Goal: Information Seeking & Learning: Learn about a topic

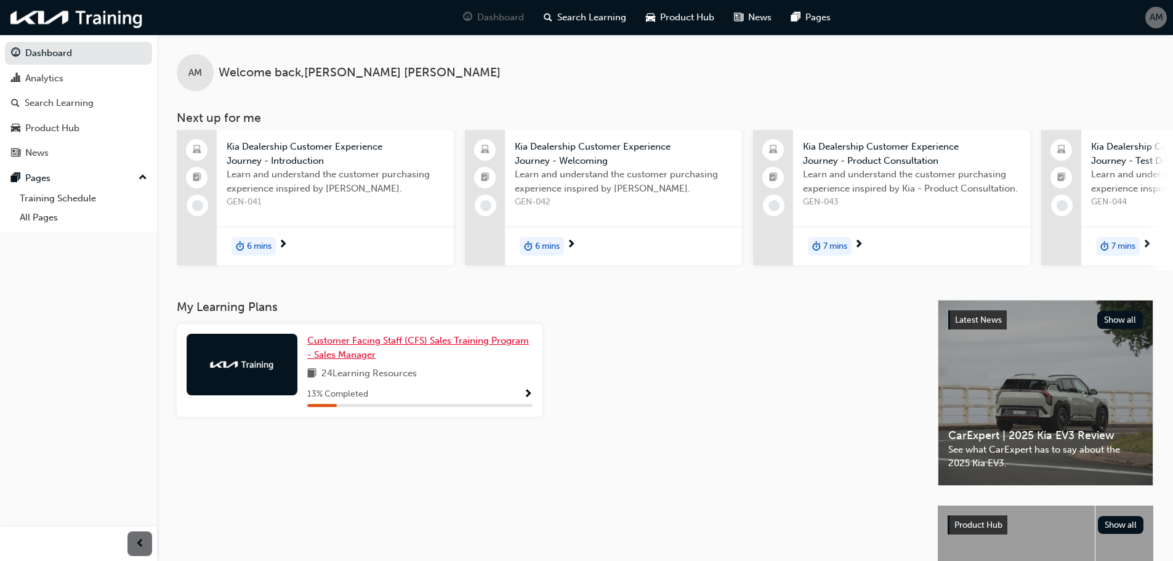
click at [371, 349] on span "Customer Facing Staff (CFS) Sales Training Program - Sales Manager" at bounding box center [418, 347] width 222 height 25
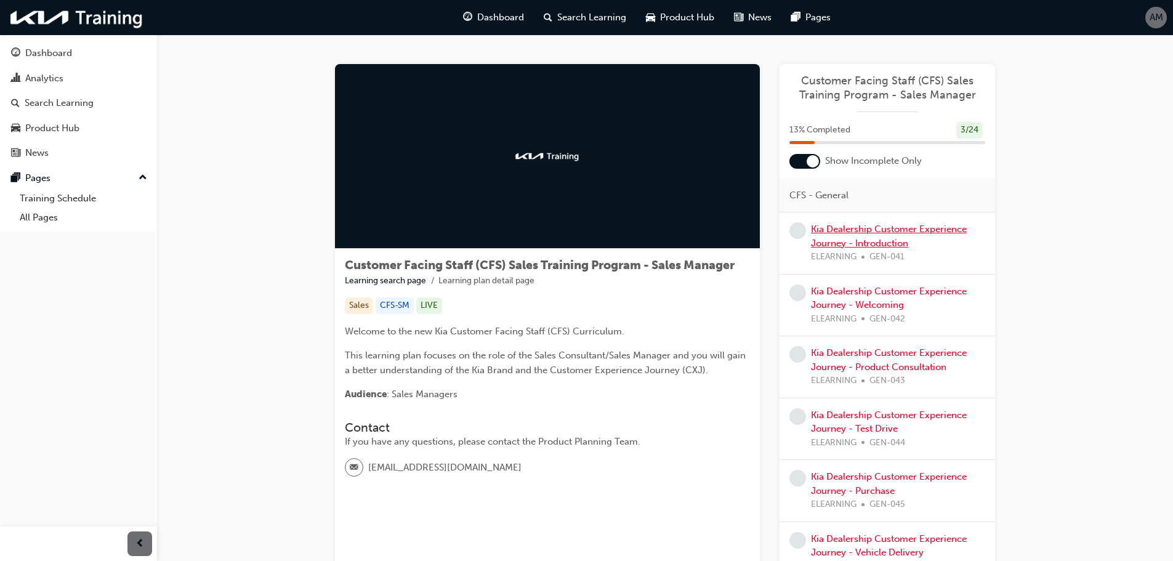
click at [852, 238] on link "Kia Dealership Customer Experience Journey - Introduction" at bounding box center [889, 236] width 156 height 25
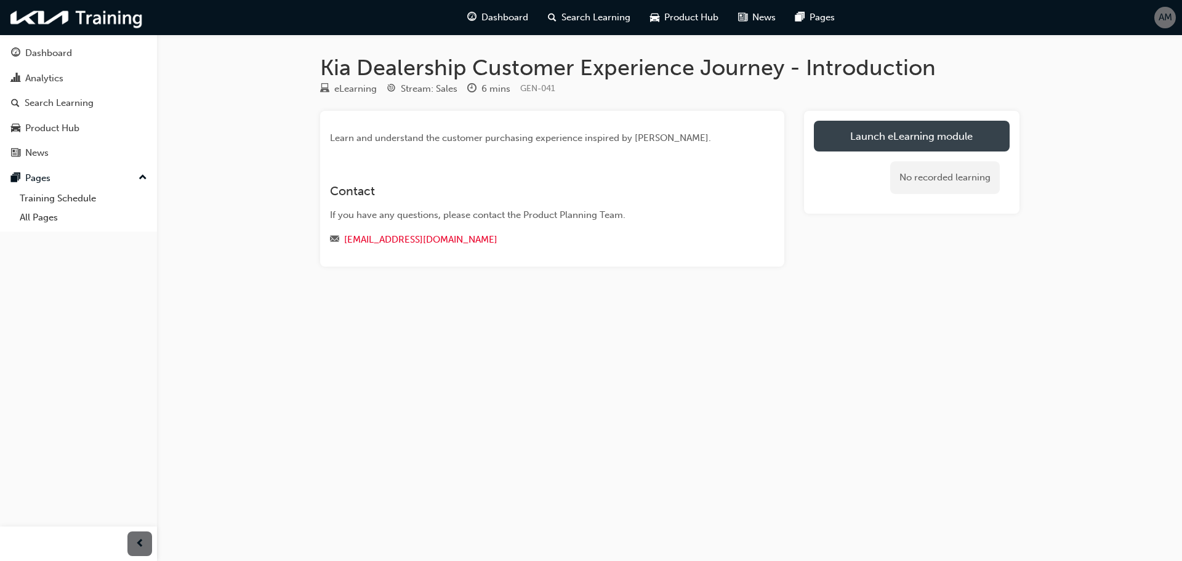
click at [853, 131] on link "Launch eLearning module" at bounding box center [912, 136] width 196 height 31
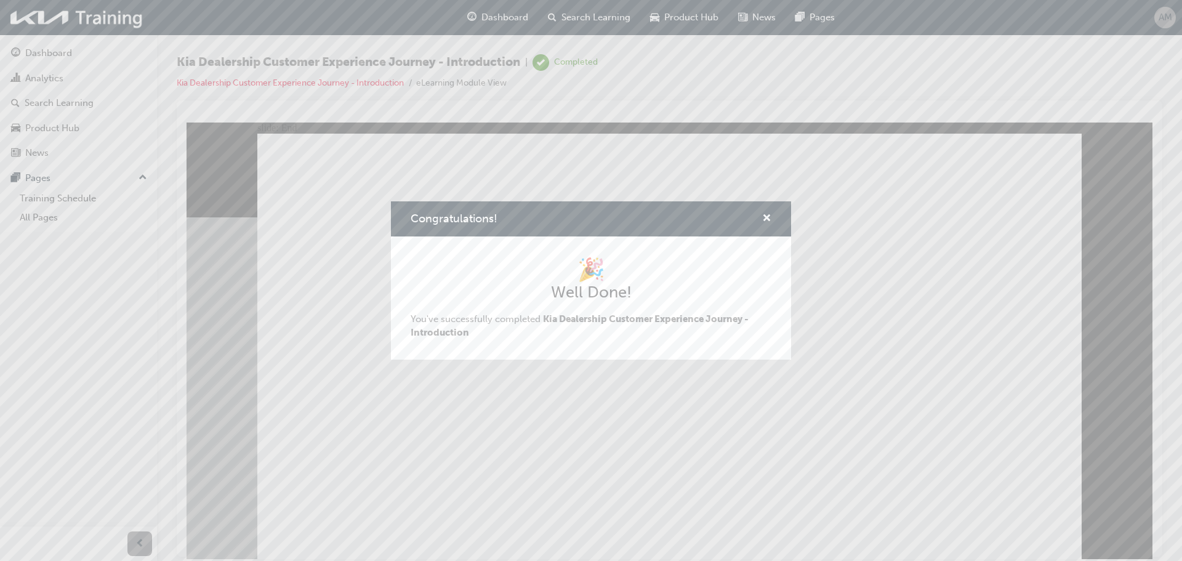
click at [762, 216] on div "Congratulations!" at bounding box center [761, 218] width 19 height 15
click at [767, 220] on span "cross-icon" at bounding box center [766, 219] width 9 height 11
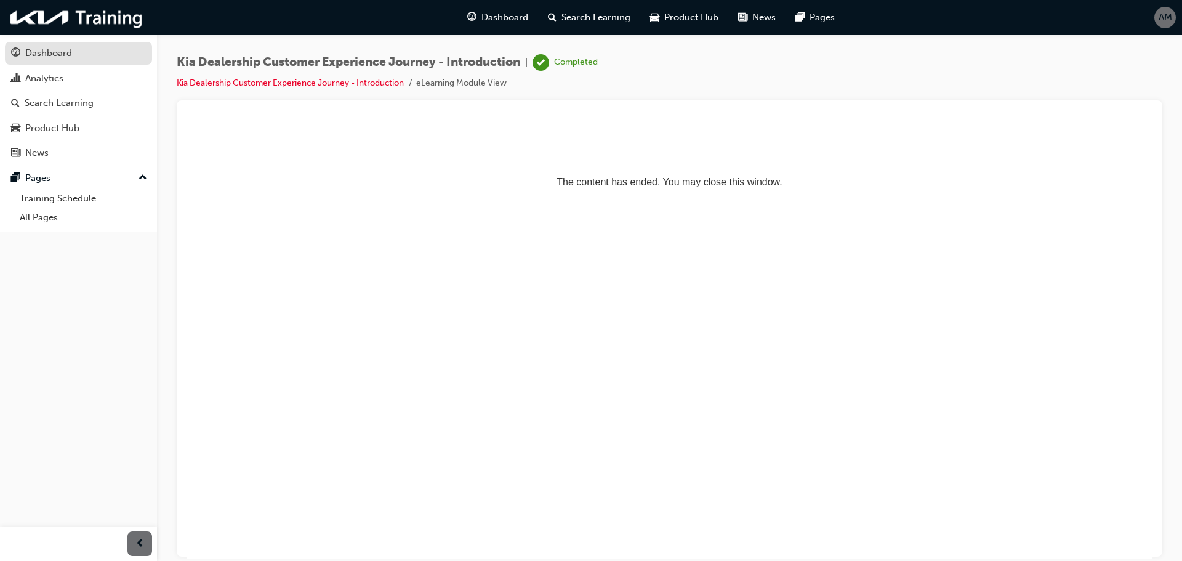
click at [91, 62] on link "Dashboard" at bounding box center [78, 53] width 147 height 23
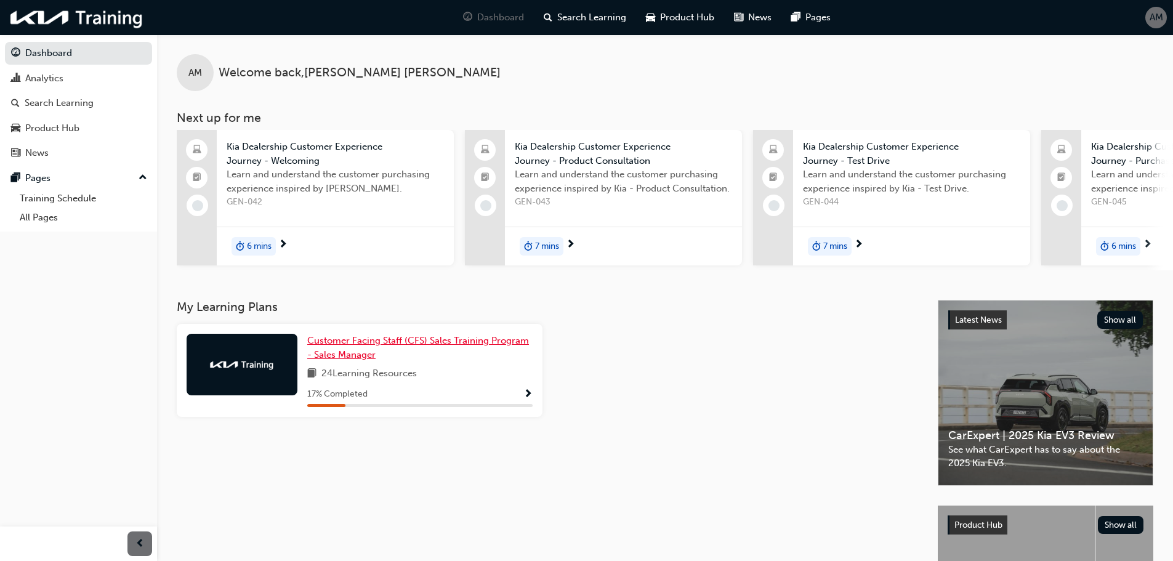
click at [340, 353] on link "Customer Facing Staff (CFS) Sales Training Program - Sales Manager" at bounding box center [419, 348] width 225 height 28
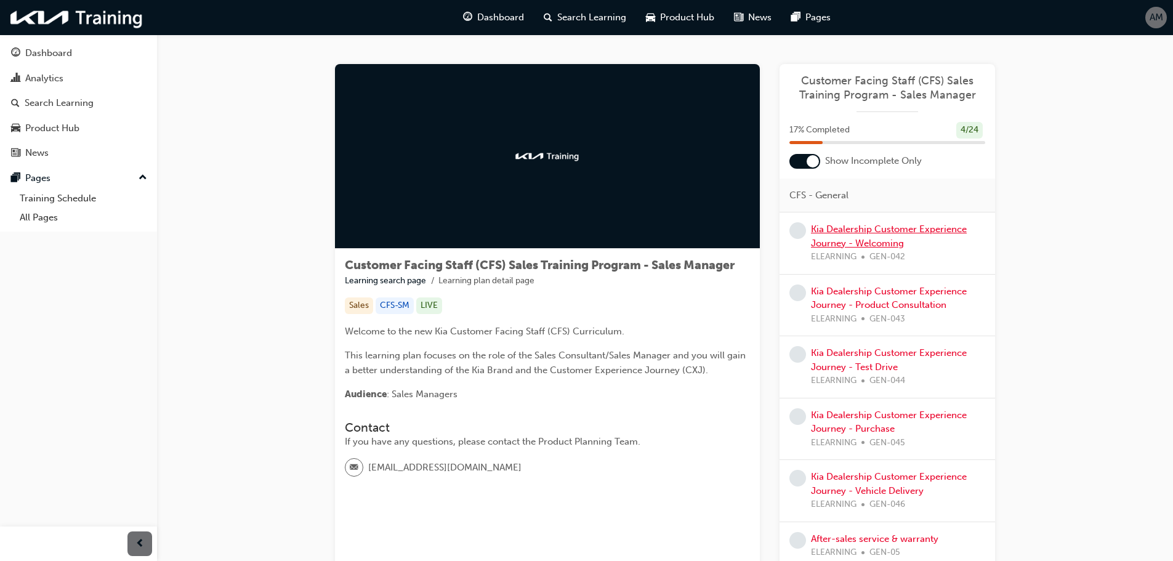
click at [850, 241] on link "Kia Dealership Customer Experience Journey - Welcoming" at bounding box center [889, 236] width 156 height 25
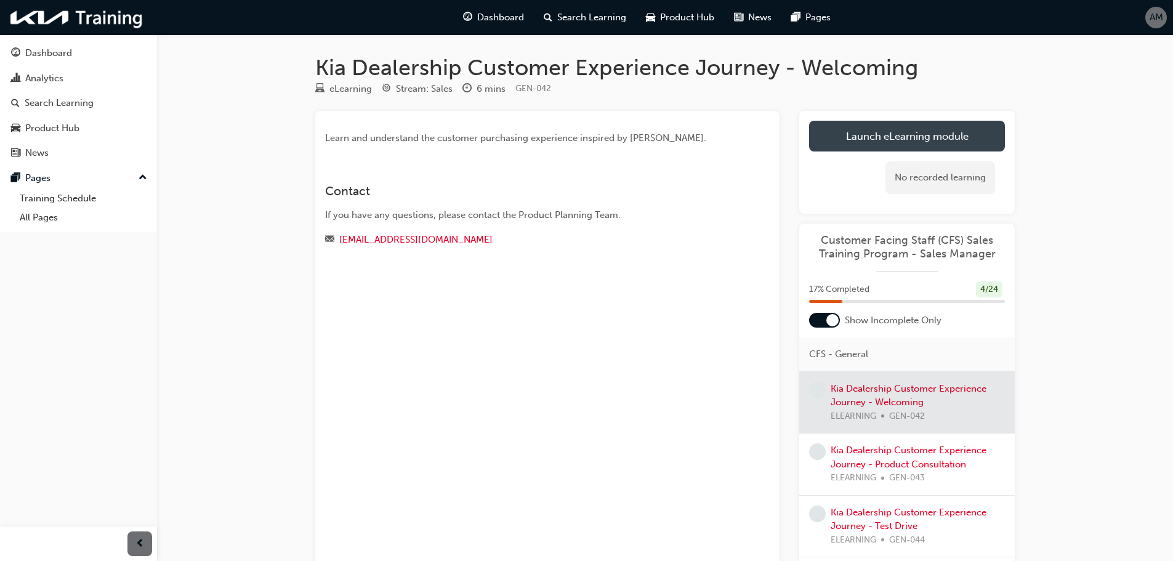
click at [866, 144] on link "Launch eLearning module" at bounding box center [907, 136] width 196 height 31
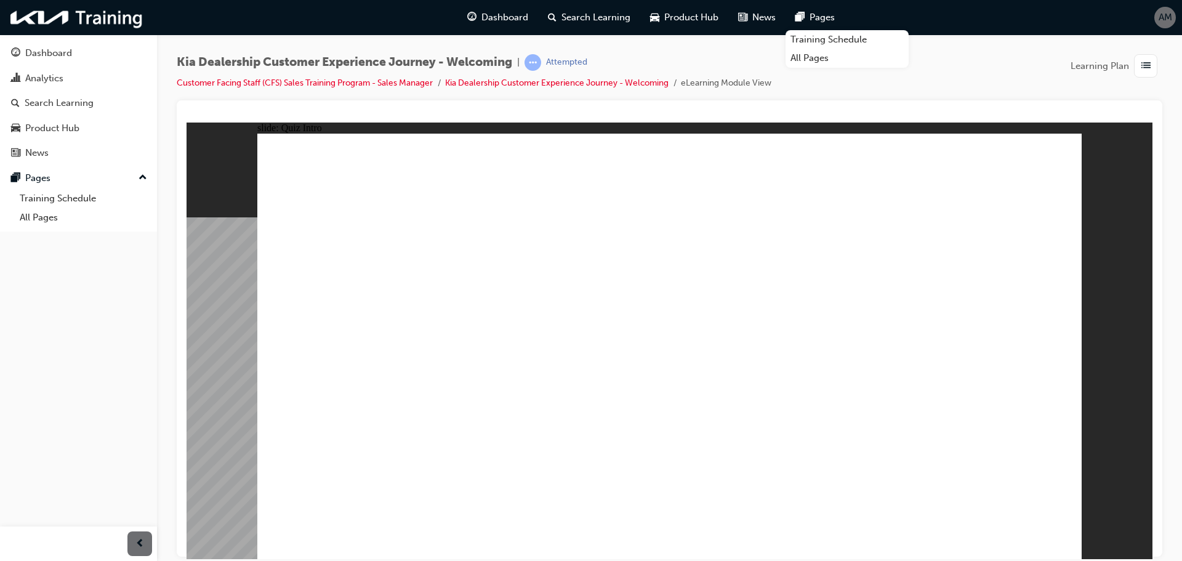
radio input "true"
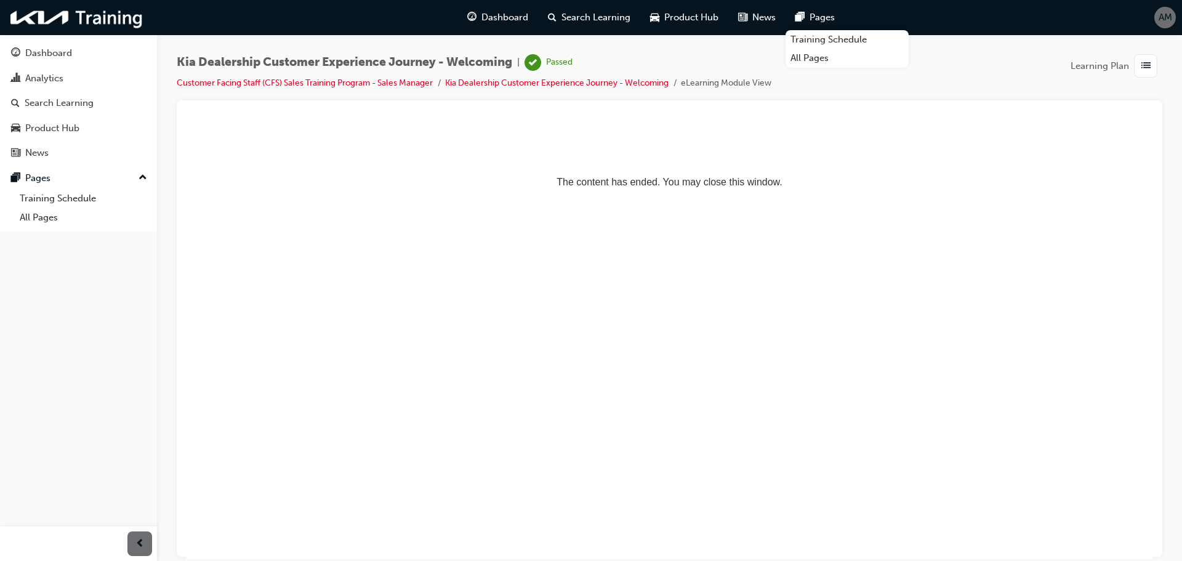
click at [1154, 67] on div "button" at bounding box center [1145, 65] width 23 height 23
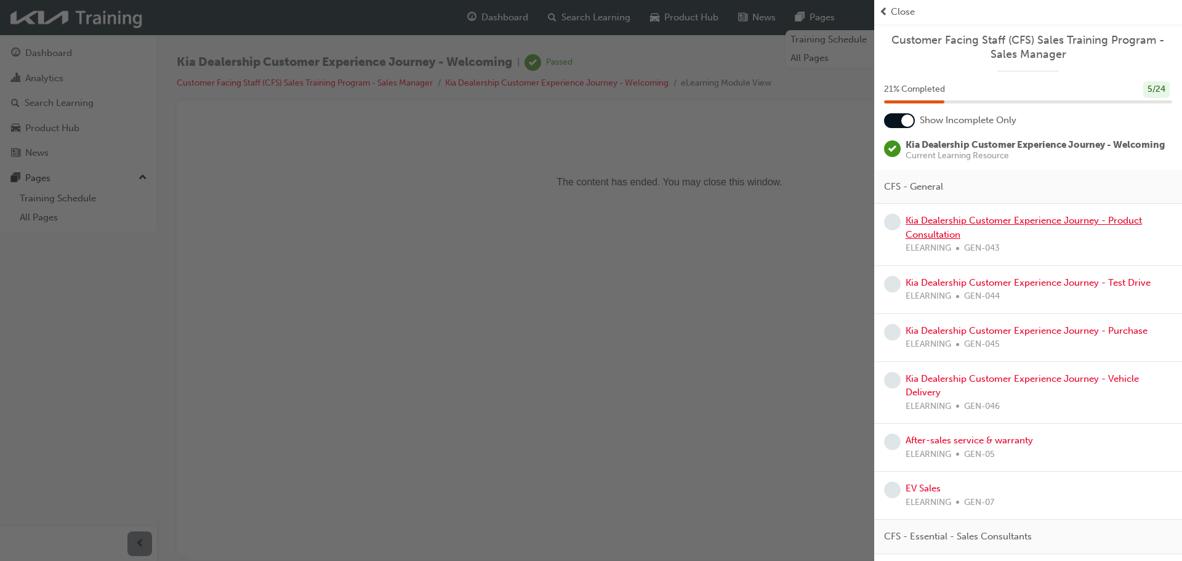
click at [1028, 233] on link "Kia Dealership Customer Experience Journey - Product Consultation" at bounding box center [1024, 227] width 236 height 25
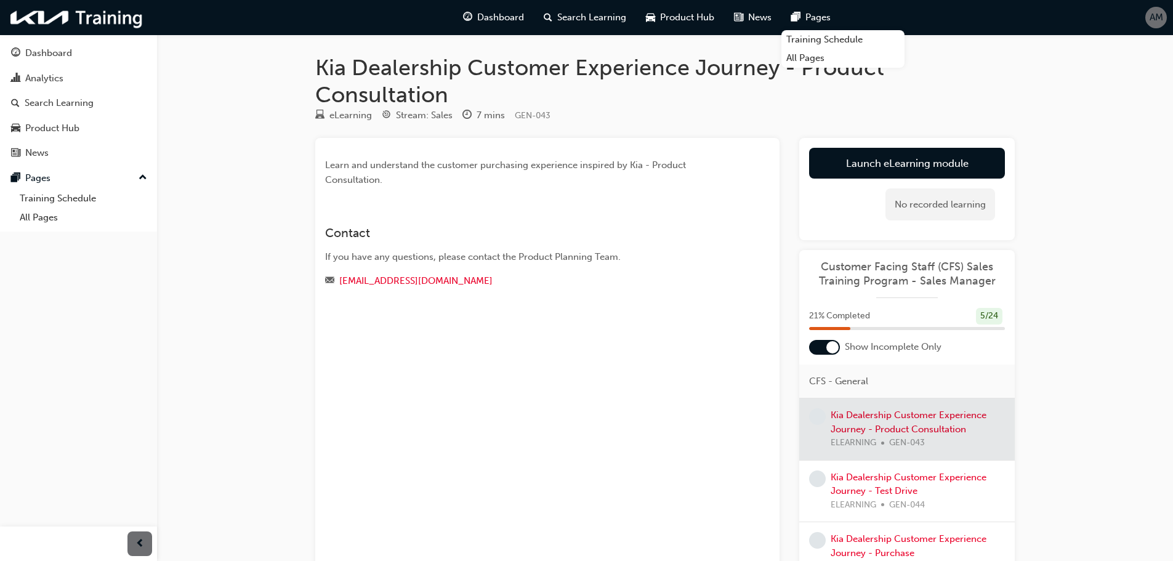
drag, startPoint x: 1028, startPoint y: 233, endPoint x: 1060, endPoint y: 183, distance: 59.8
click at [1075, 180] on div "Kia Dealership Customer Experience Journey - Product Consultation eLearning Str…" at bounding box center [586, 340] width 1173 height 681
click at [946, 165] on link "Launch eLearning module" at bounding box center [907, 163] width 196 height 31
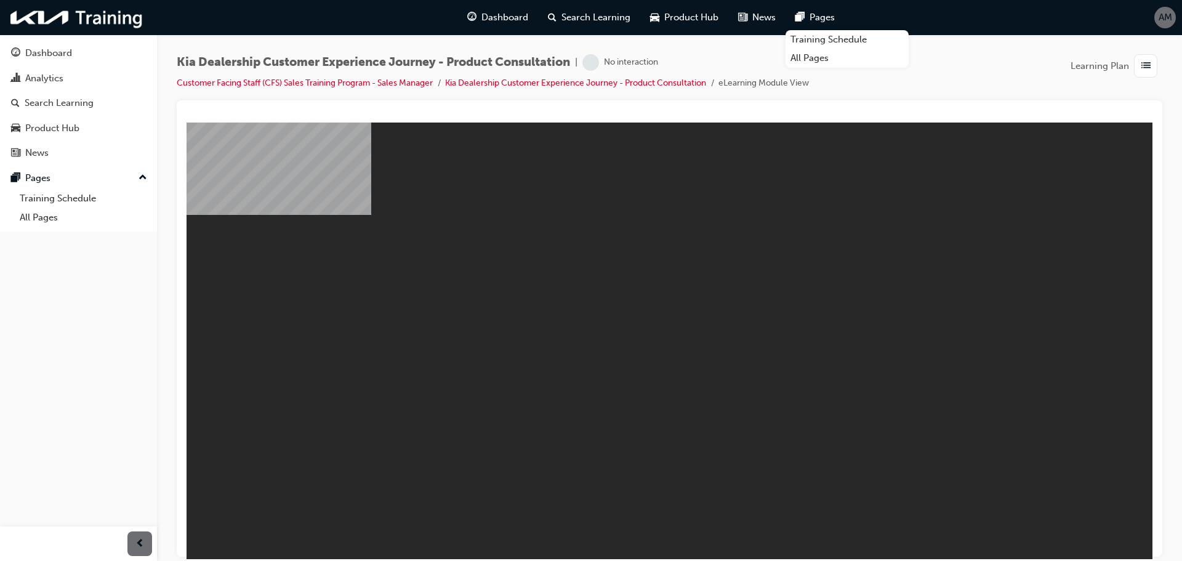
click at [893, 88] on div "Kia Dealership Customer Experience Journey - Product Consultation | No interact…" at bounding box center [670, 77] width 986 height 46
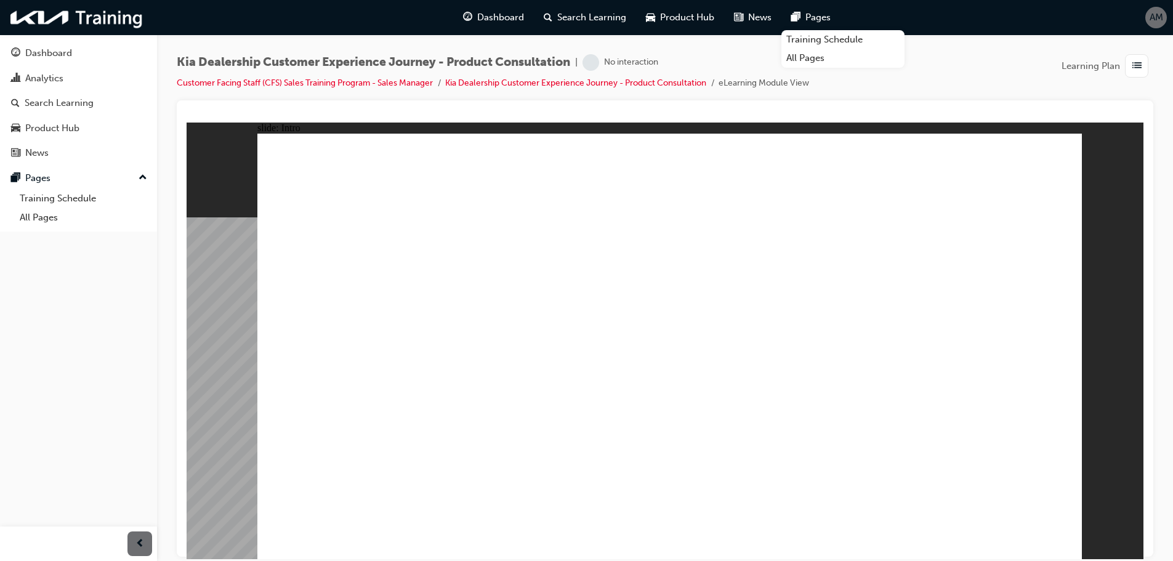
drag, startPoint x: 950, startPoint y: 76, endPoint x: 946, endPoint y: 65, distance: 10.9
click at [949, 74] on div "Kia Dealership Customer Experience Journey - Product Consultation | No interact…" at bounding box center [665, 77] width 977 height 46
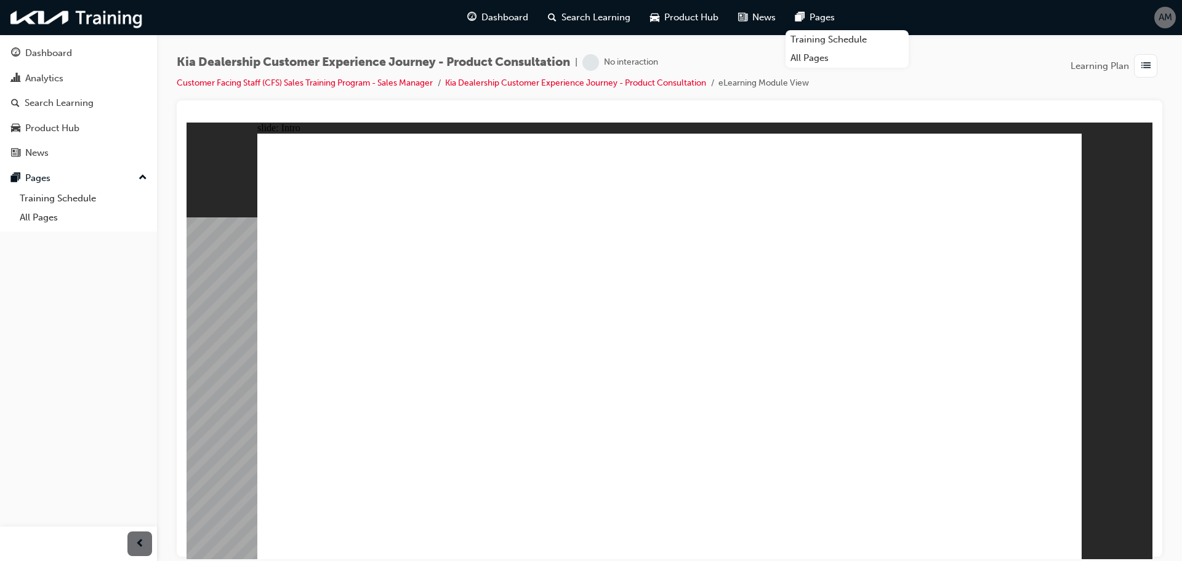
click at [924, 10] on div "Dashboard Search Learning Product Hub News Pages Training Schedule All Pages AM" at bounding box center [591, 17] width 1182 height 35
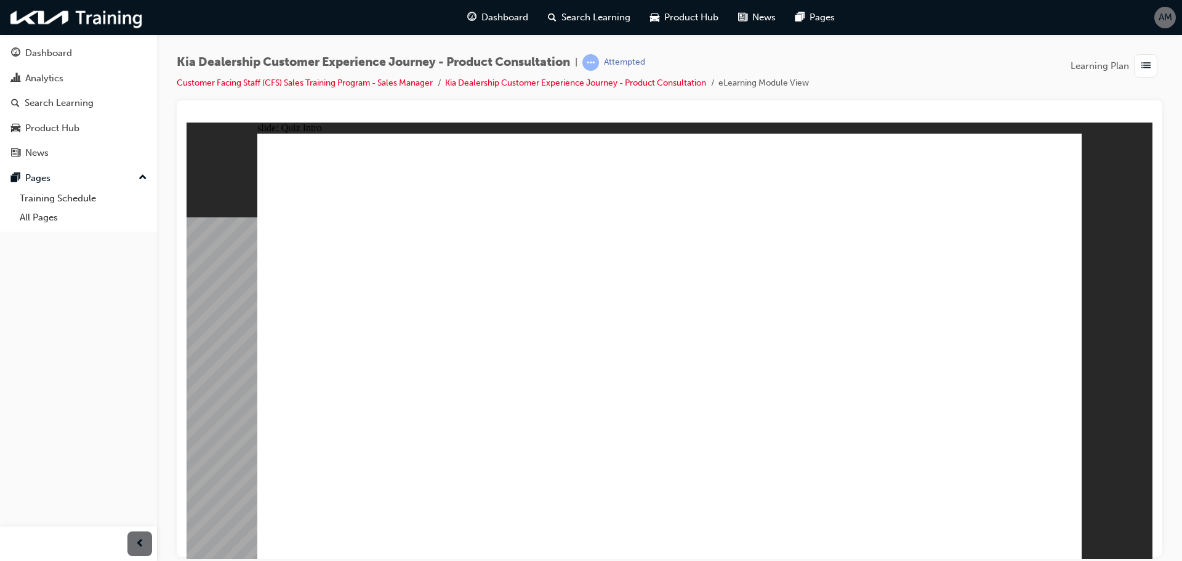
checkbox input "true"
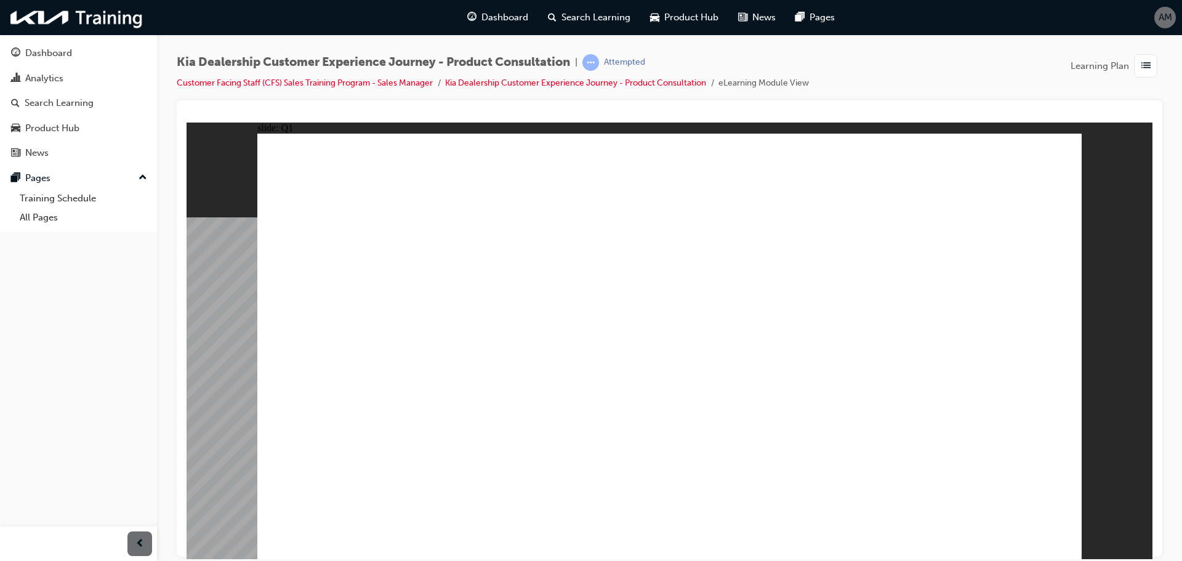
checkbox input "true"
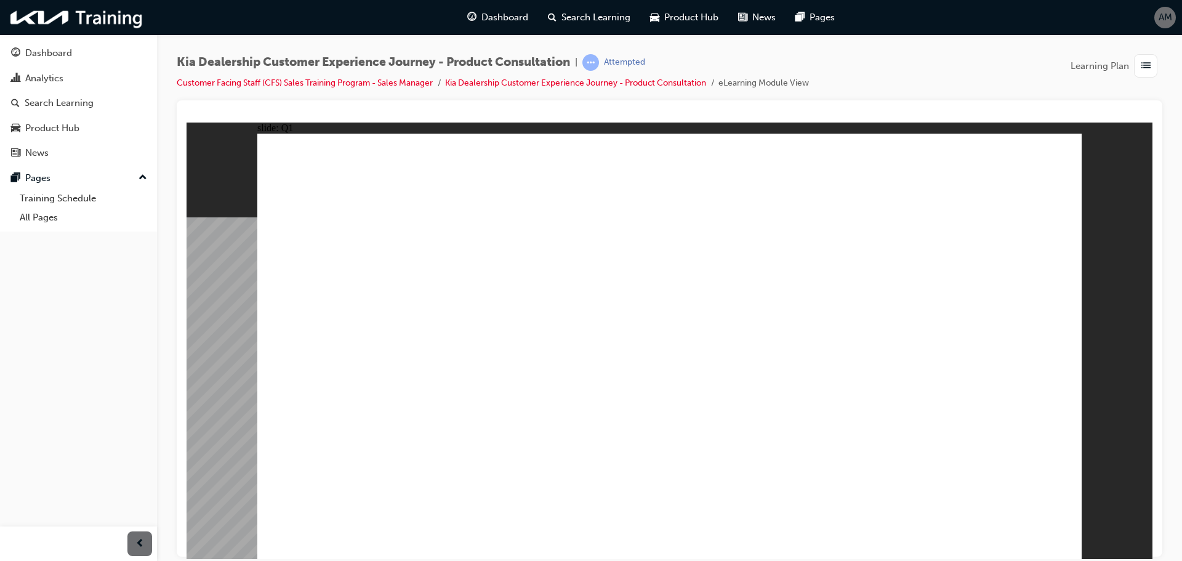
checkbox input "true"
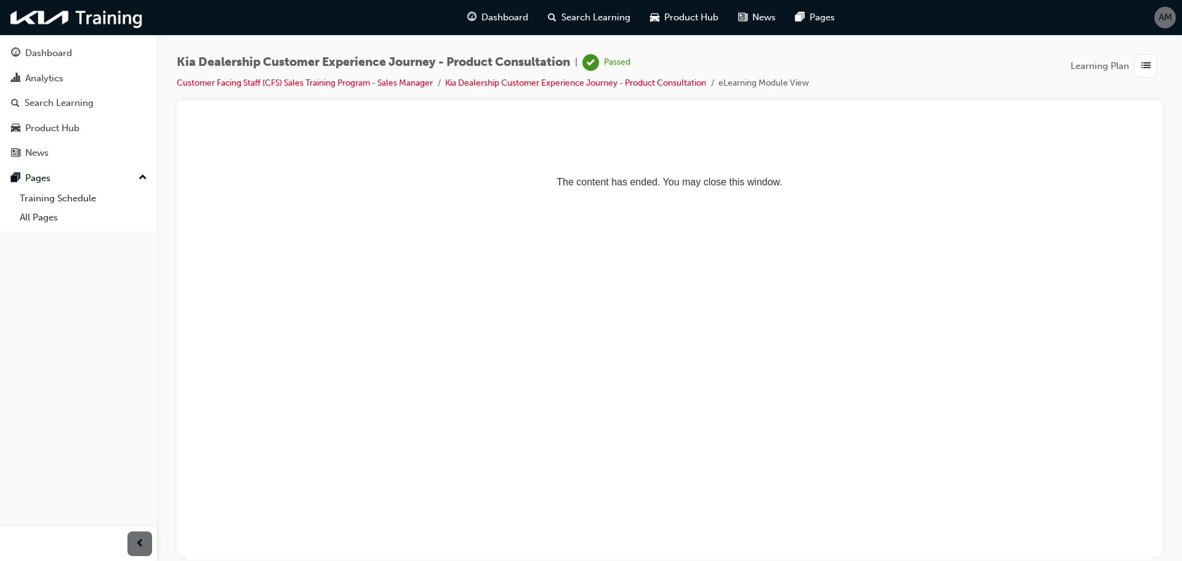
click at [1156, 70] on div "button" at bounding box center [1145, 65] width 23 height 23
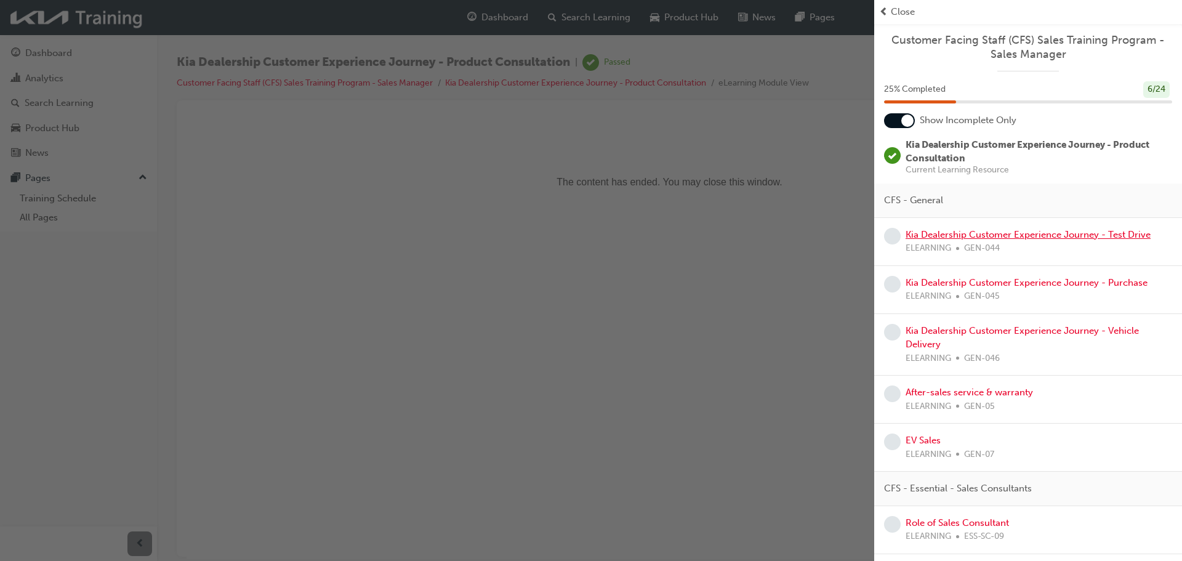
click at [1025, 234] on link "Kia Dealership Customer Experience Journey - Test Drive" at bounding box center [1028, 234] width 245 height 11
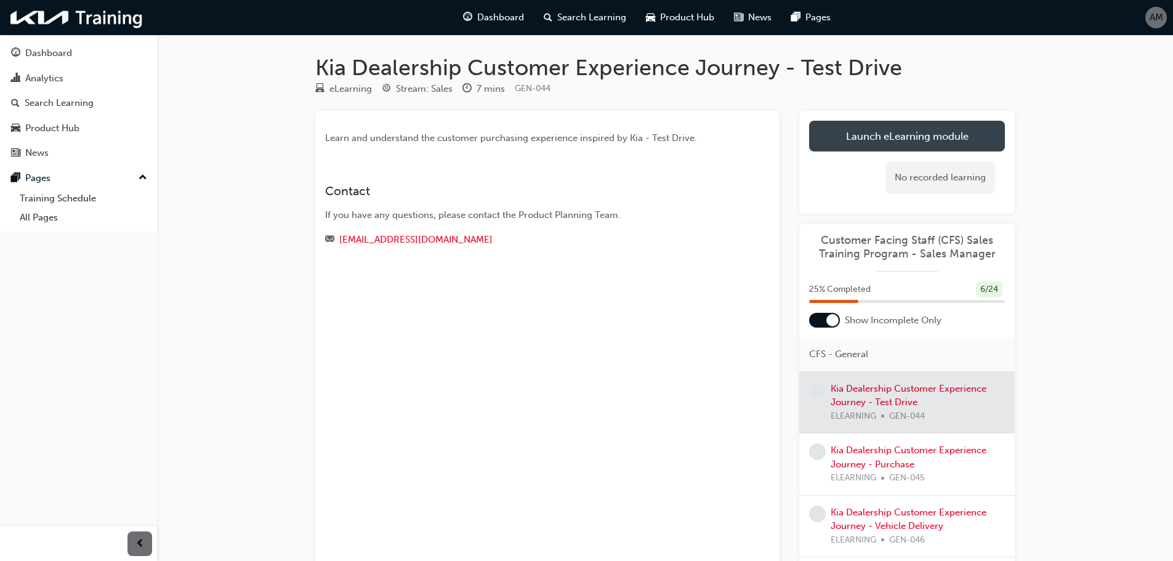
drag, startPoint x: 884, startPoint y: 137, endPoint x: 863, endPoint y: 138, distance: 21.6
click at [863, 138] on link "Launch eLearning module" at bounding box center [907, 136] width 196 height 31
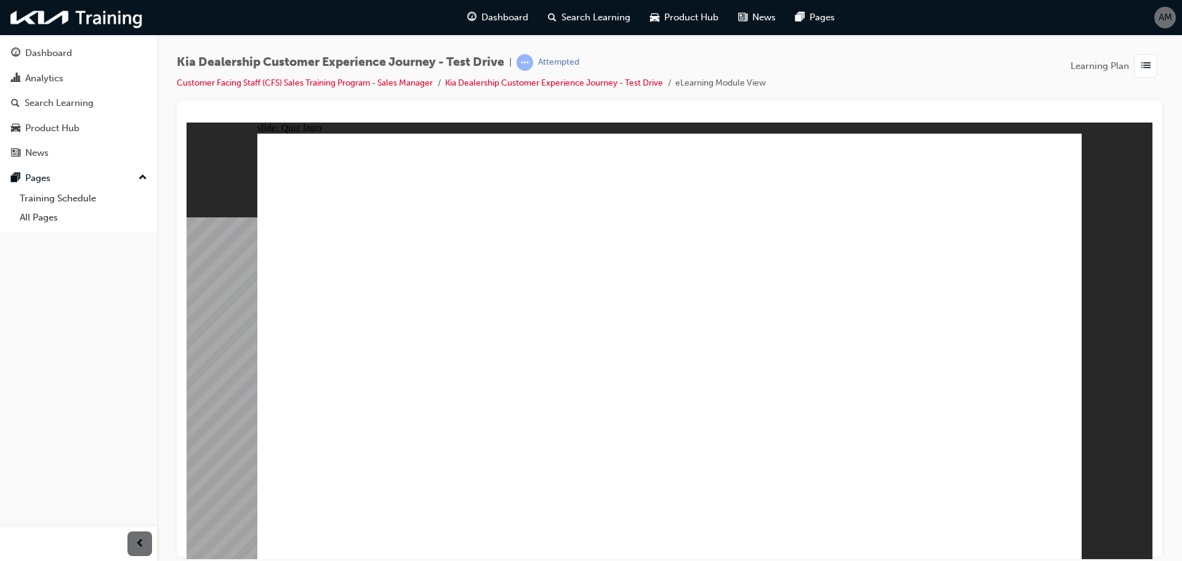
drag, startPoint x: 715, startPoint y: 278, endPoint x: 800, endPoint y: 323, distance: 96.4
radio input "true"
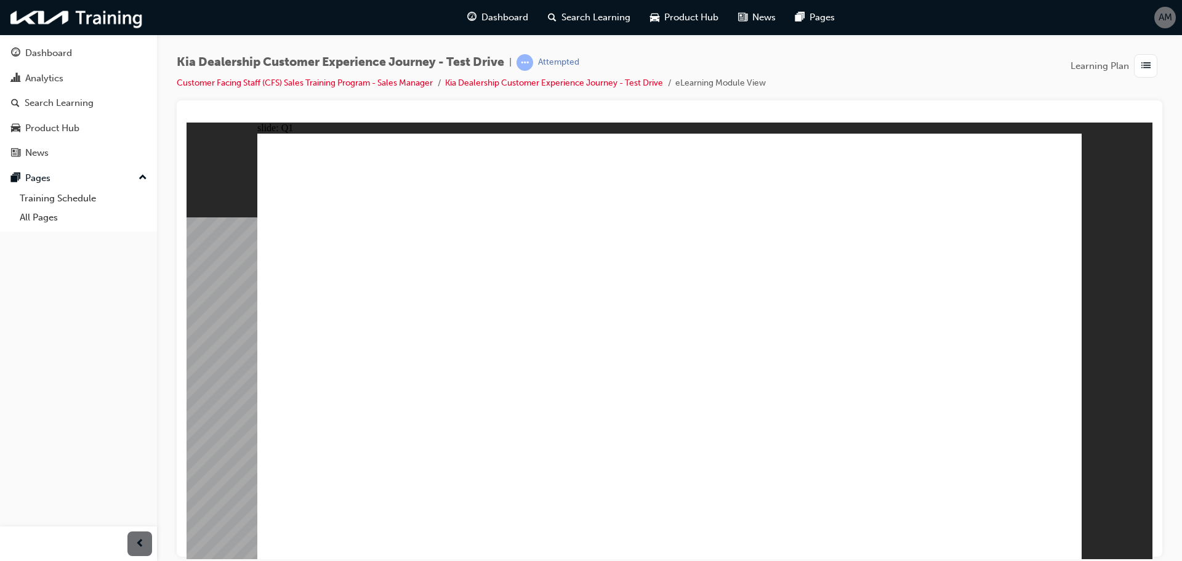
radio input "true"
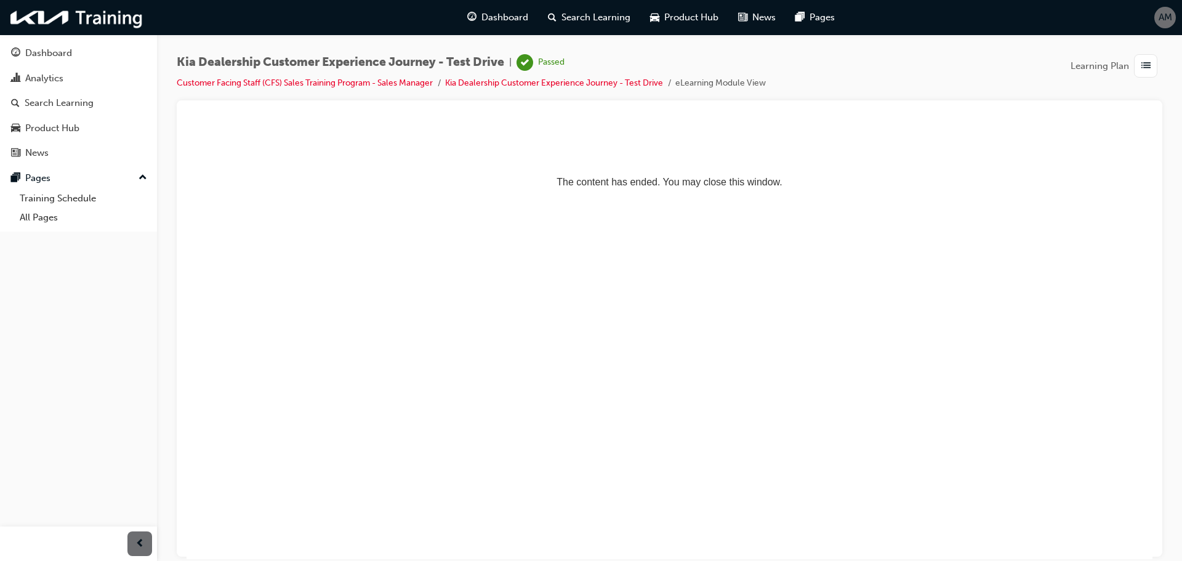
click at [1142, 68] on span "list-icon" at bounding box center [1146, 65] width 9 height 15
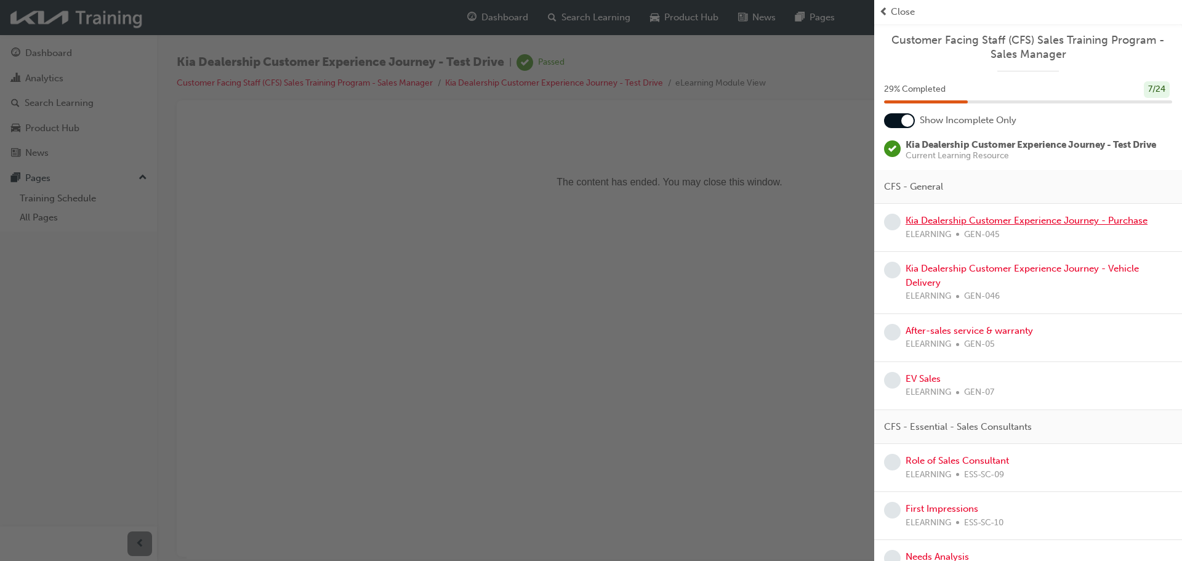
click at [1002, 222] on link "Kia Dealership Customer Experience Journey - Purchase" at bounding box center [1027, 220] width 242 height 11
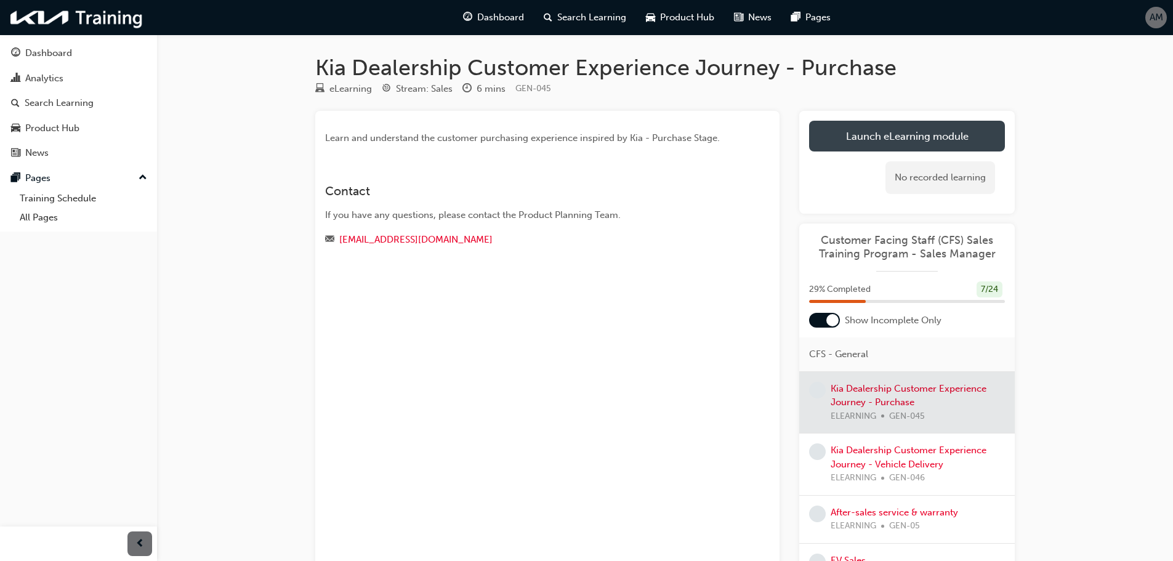
click at [857, 143] on link "Launch eLearning module" at bounding box center [907, 136] width 196 height 31
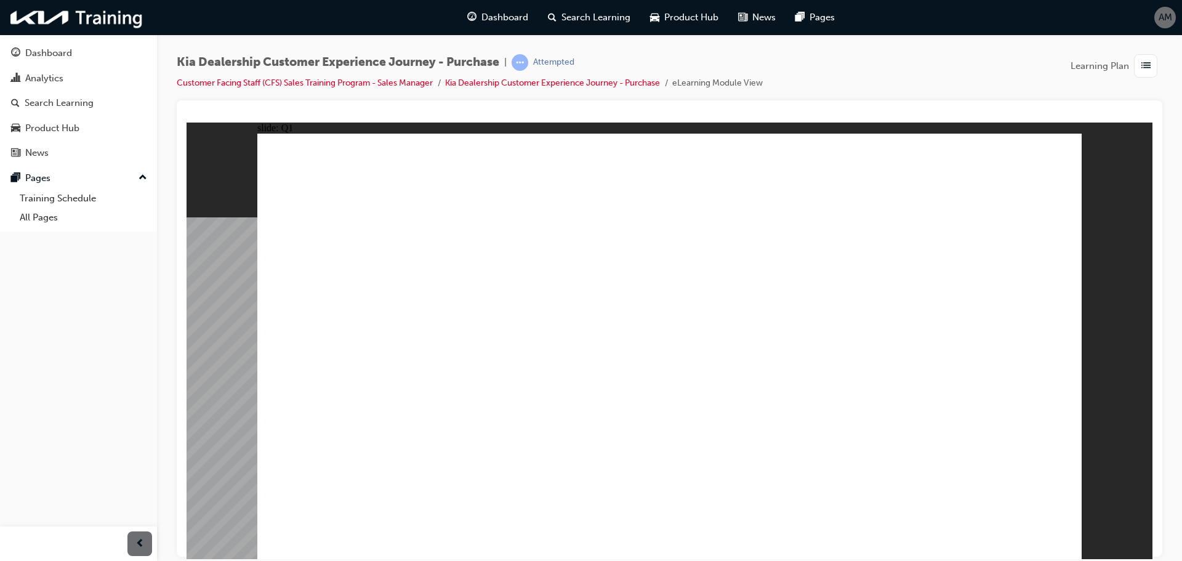
radio input "true"
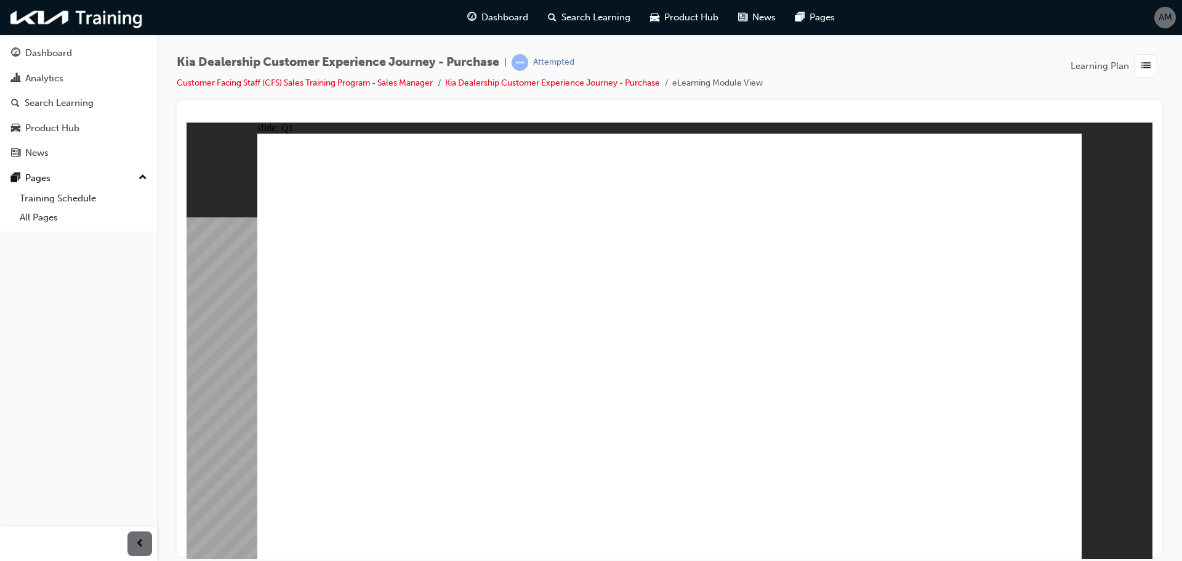
radio input "true"
drag, startPoint x: 673, startPoint y: 520, endPoint x: 656, endPoint y: 533, distance: 21.1
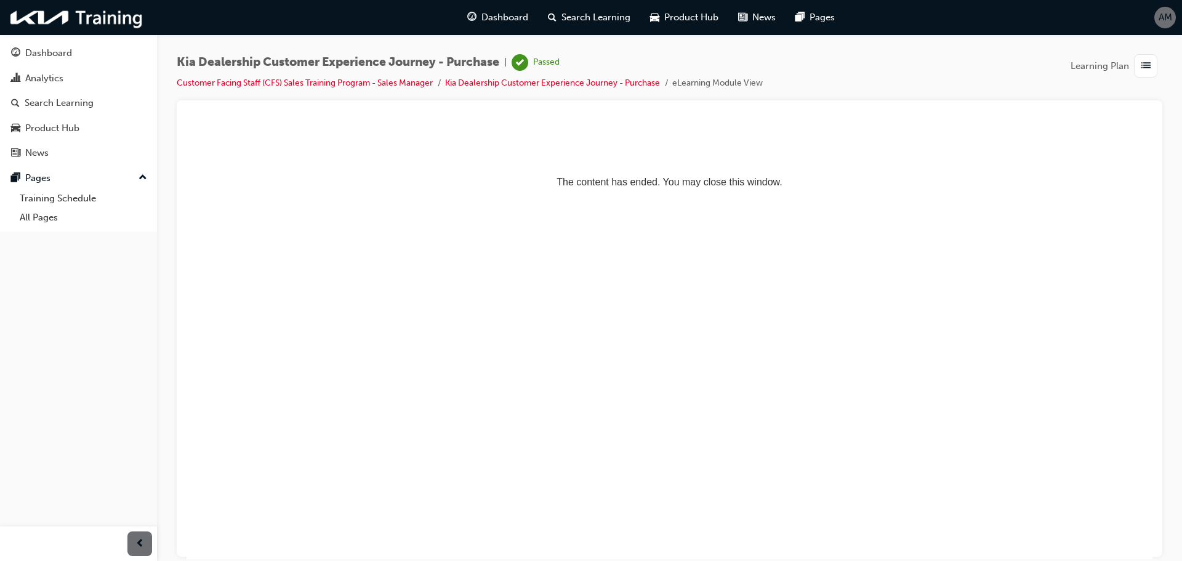
click at [1148, 67] on span "list-icon" at bounding box center [1146, 65] width 9 height 15
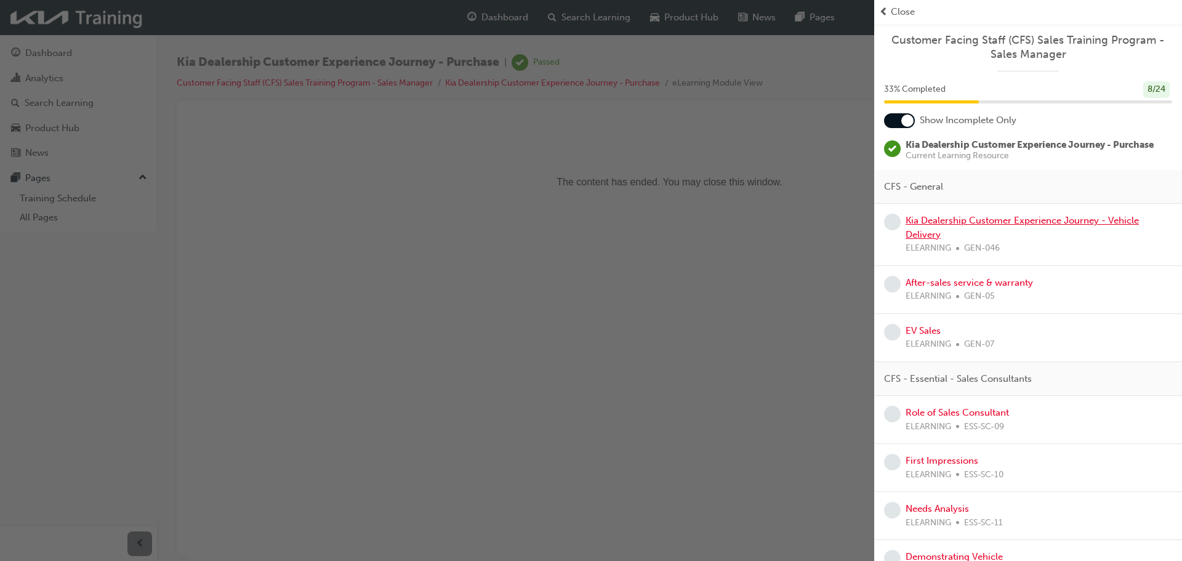
click at [954, 224] on link "Kia Dealership Customer Experience Journey - Vehicle Delivery" at bounding box center [1022, 227] width 233 height 25
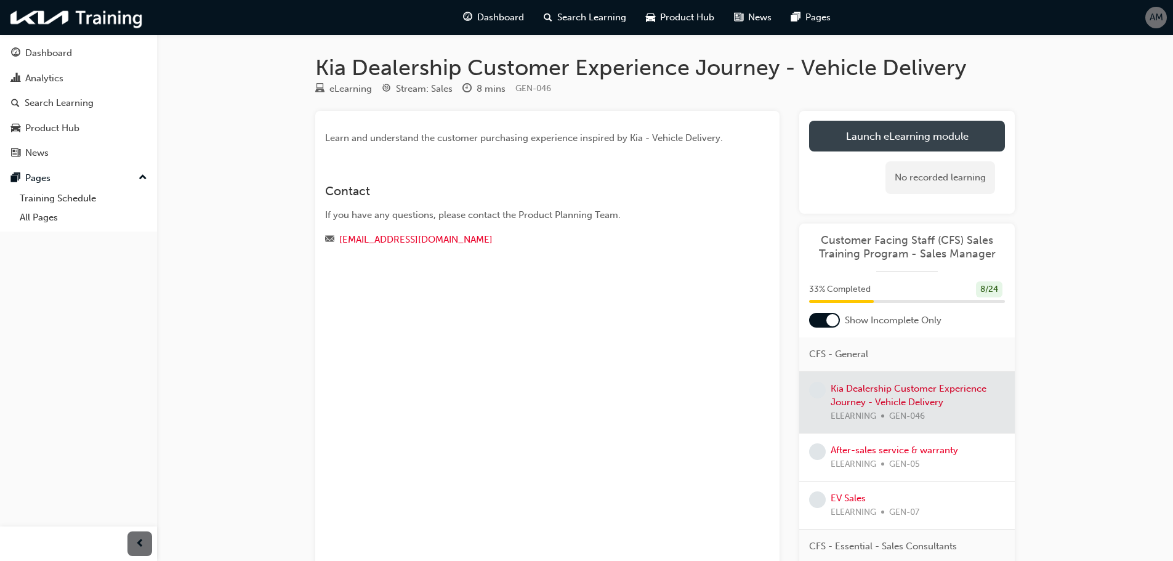
click at [848, 135] on link "Launch eLearning module" at bounding box center [907, 136] width 196 height 31
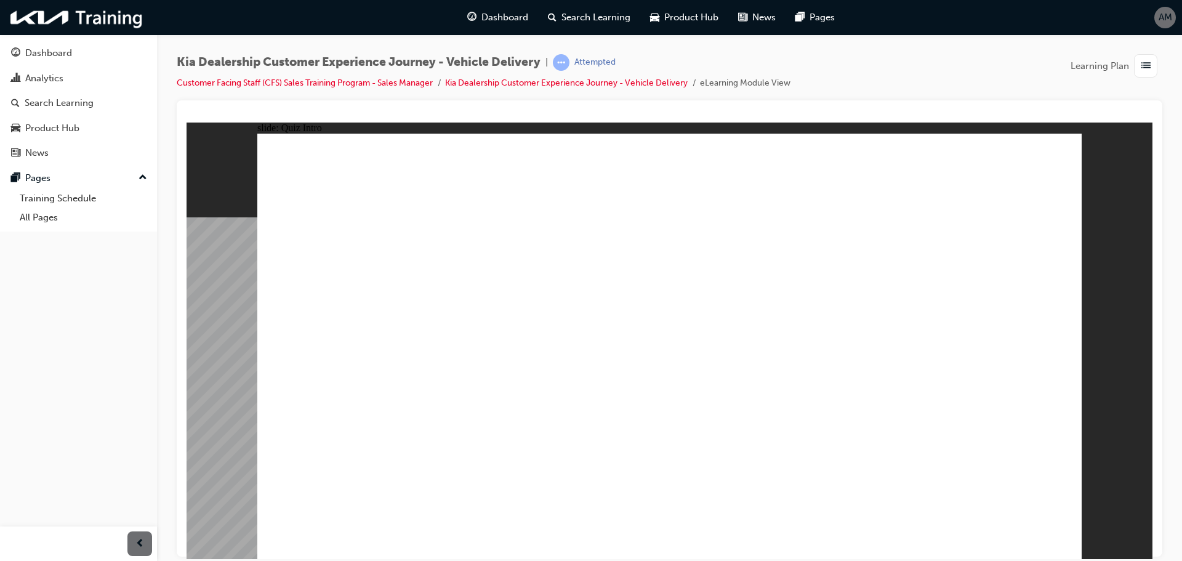
checkbox input "true"
drag, startPoint x: 693, startPoint y: 379, endPoint x: 706, endPoint y: 363, distance: 21.1
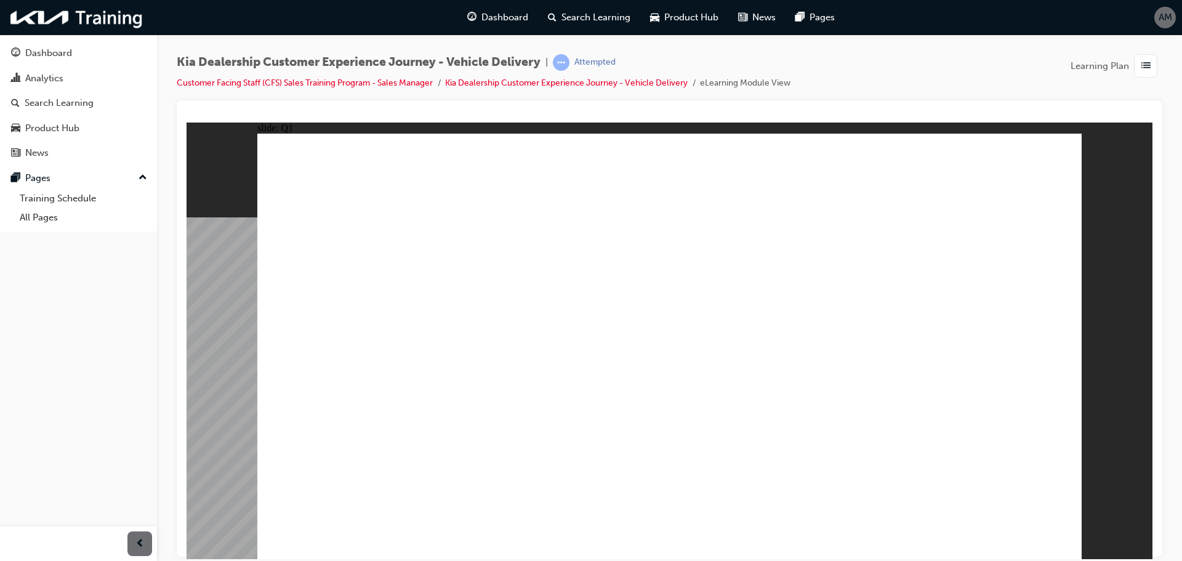
checkbox input "true"
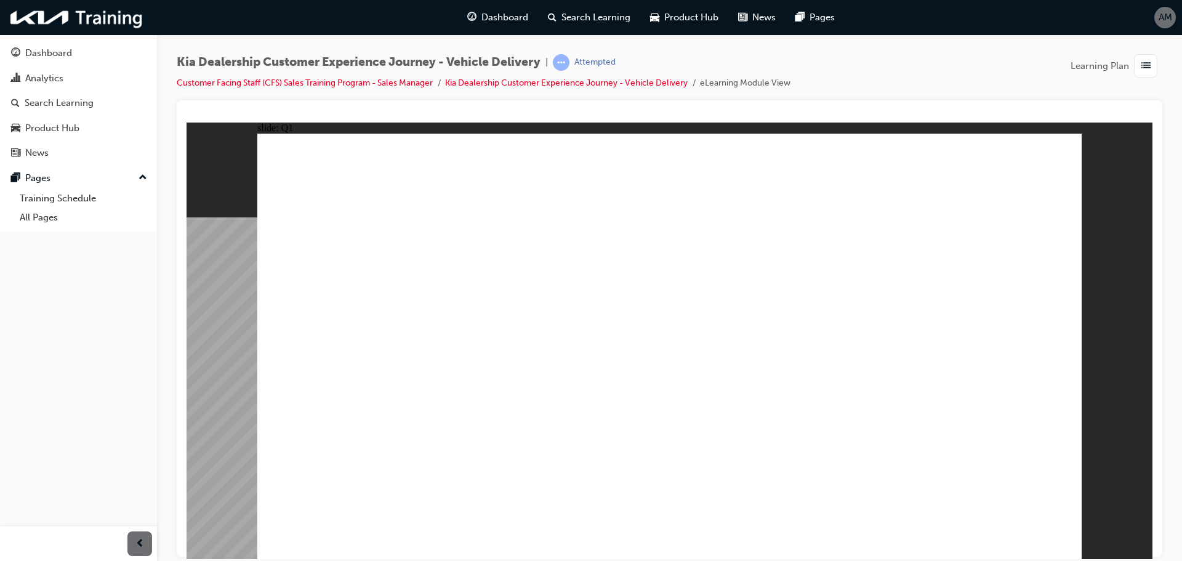
radio input "true"
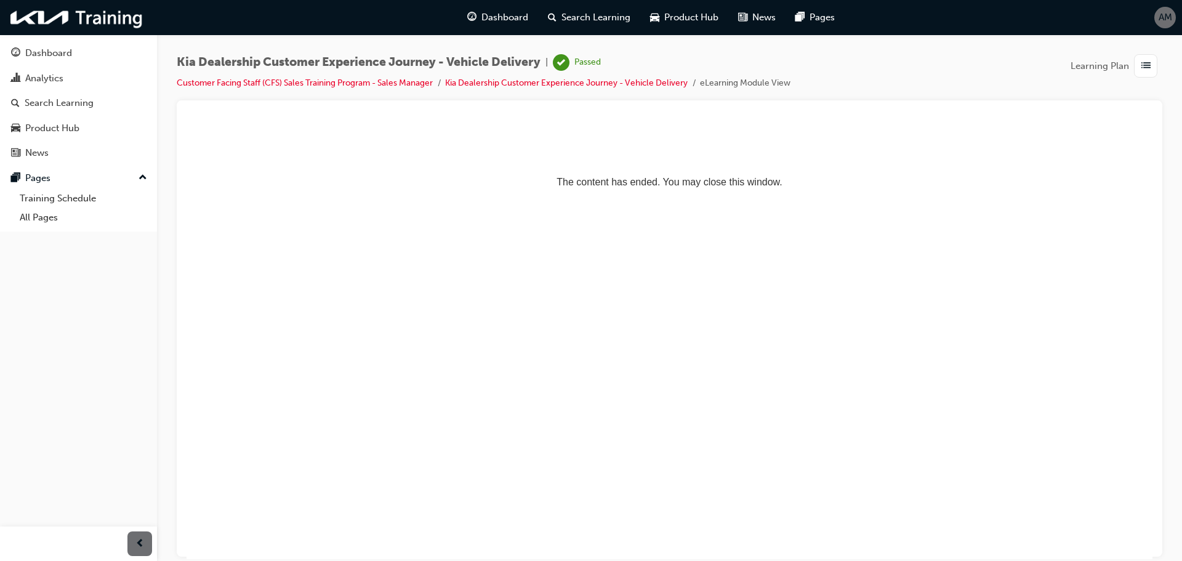
click at [1150, 65] on span "list-icon" at bounding box center [1146, 65] width 9 height 15
